Goal: Check status: Check status

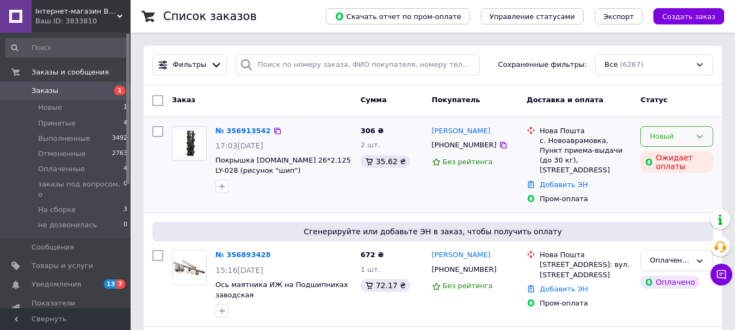
click at [702, 136] on icon at bounding box center [700, 136] width 6 height 3
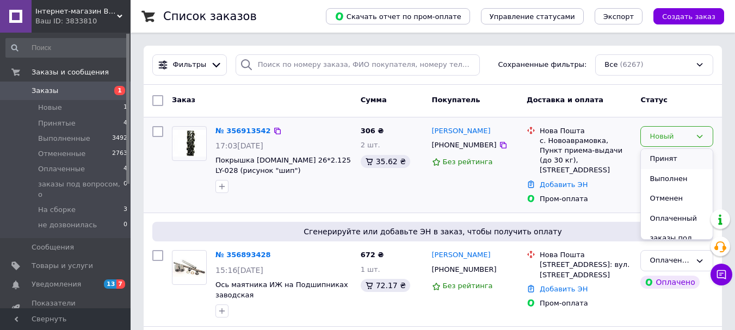
click at [687, 156] on li "Принят" at bounding box center [677, 159] width 72 height 20
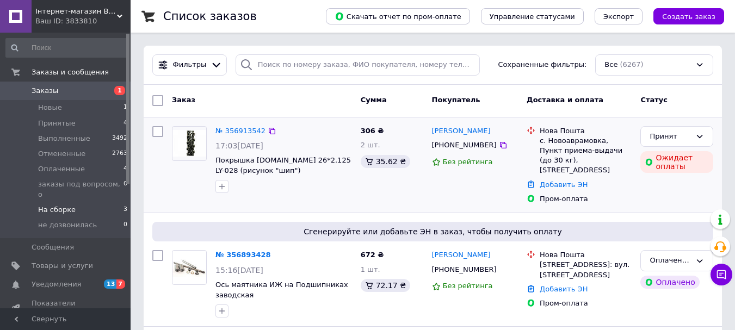
click at [67, 205] on span "На сборке" at bounding box center [57, 210] width 38 height 10
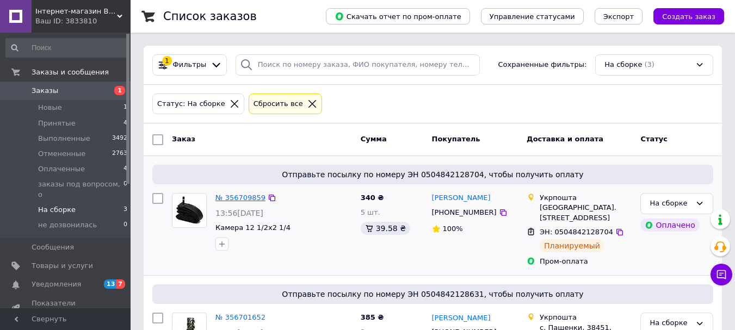
click at [236, 197] on link "№ 356709859" at bounding box center [240, 198] width 50 height 8
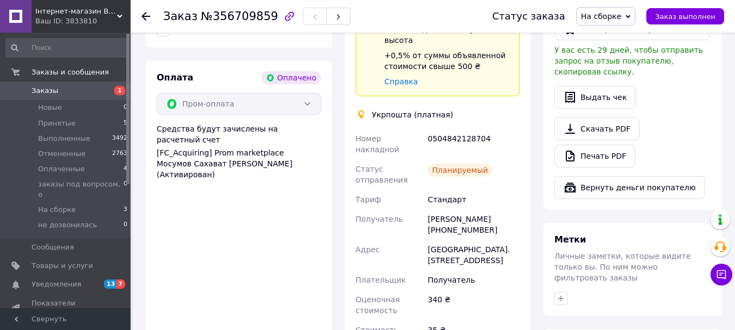
scroll to position [762, 0]
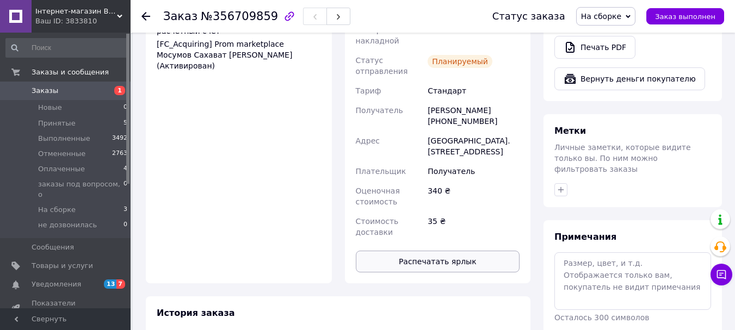
click at [456, 251] on button "Распечатать ярлык" at bounding box center [438, 262] width 164 height 22
click at [59, 205] on span "На сборке" at bounding box center [57, 210] width 38 height 10
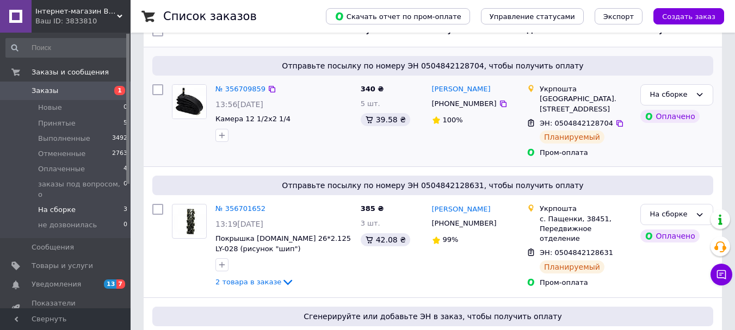
scroll to position [163, 0]
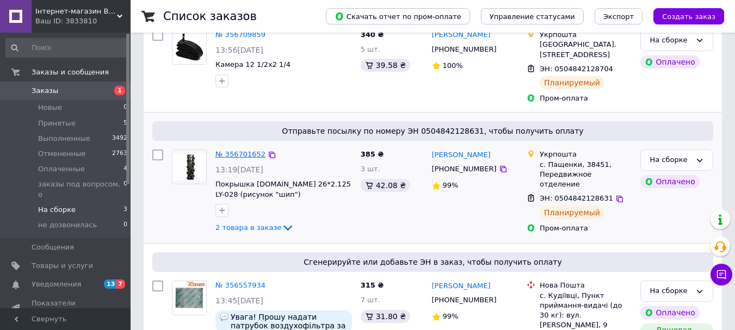
click at [236, 153] on link "№ 356701652" at bounding box center [240, 154] width 50 height 8
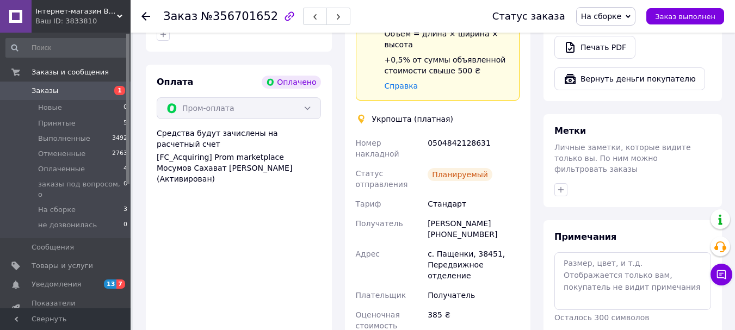
scroll to position [871, 0]
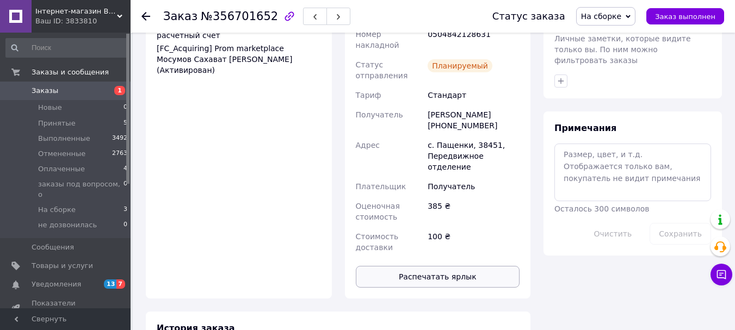
click at [394, 266] on button "Распечатать ярлык" at bounding box center [438, 277] width 164 height 22
click at [82, 202] on li "На сборке 3" at bounding box center [67, 209] width 134 height 15
